Goal: Find specific page/section: Find specific page/section

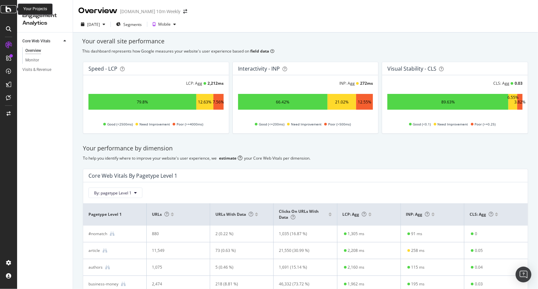
click at [9, 12] on icon at bounding box center [9, 9] width 6 height 8
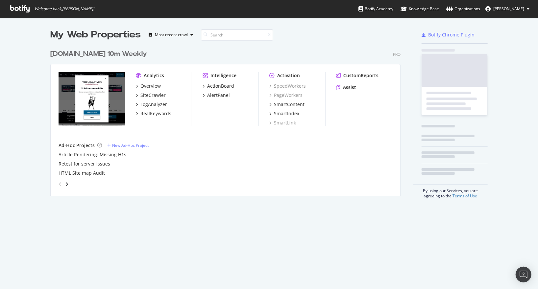
scroll to position [289, 538]
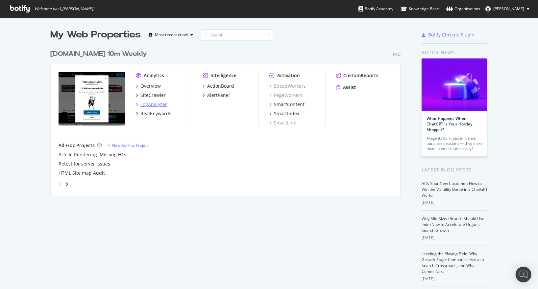
click at [149, 104] on div "LogAnalyzer" at bounding box center [153, 104] width 27 height 7
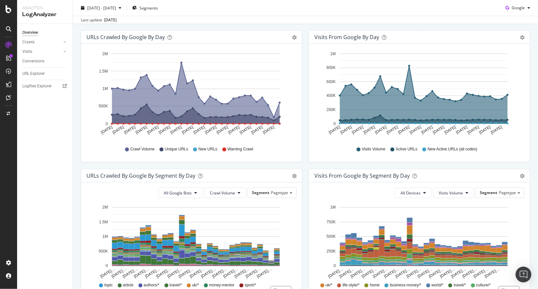
scroll to position [75, 0]
